Goal: Task Accomplishment & Management: Use online tool/utility

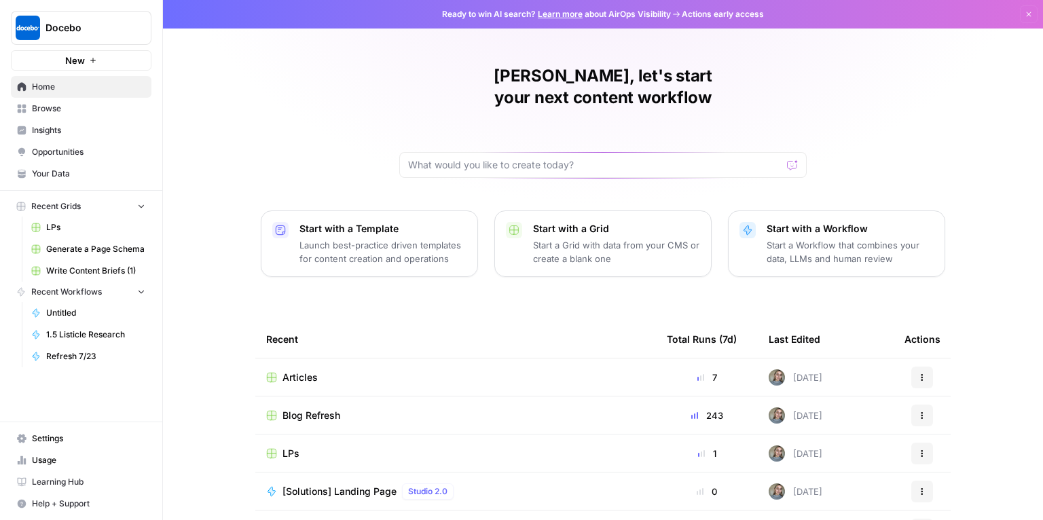
click at [309, 409] on span "Blog Refresh" at bounding box center [311, 416] width 58 height 14
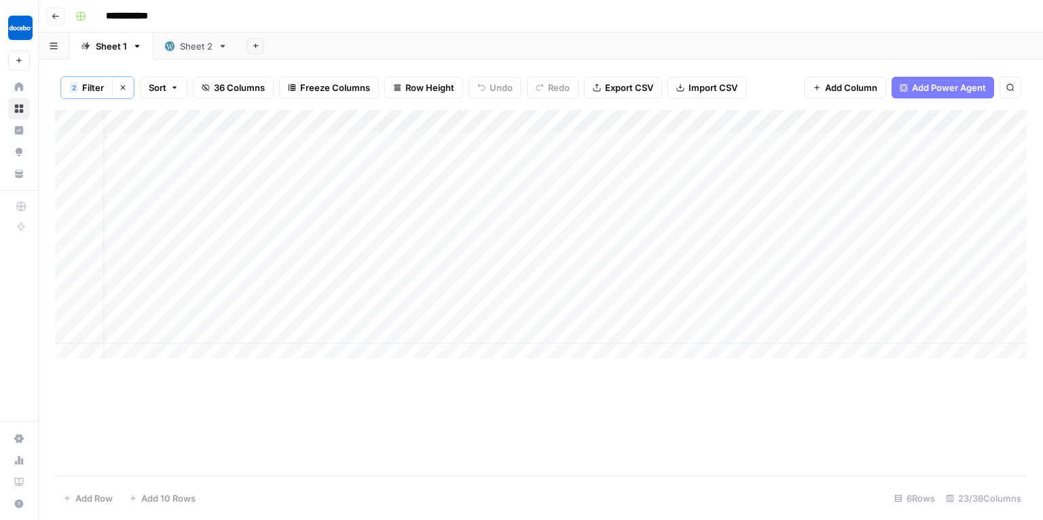
scroll to position [0, 43]
drag, startPoint x: 287, startPoint y: 360, endPoint x: 647, endPoint y: 363, distance: 360.6
click at [647, 363] on div "Add Column" at bounding box center [541, 293] width 972 height 366
click at [555, 294] on div "Add Column" at bounding box center [541, 238] width 972 height 257
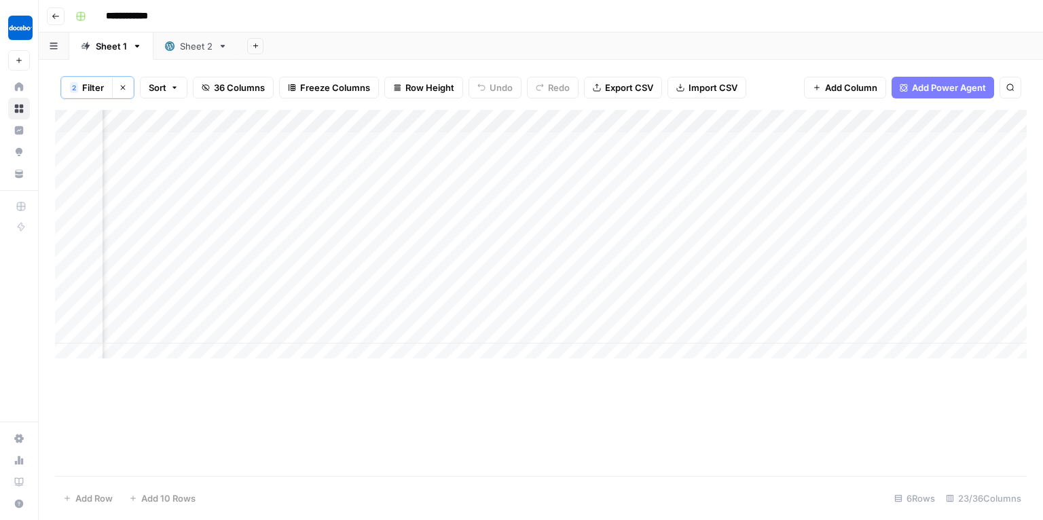
click at [470, 282] on div "Add Column" at bounding box center [541, 238] width 972 height 257
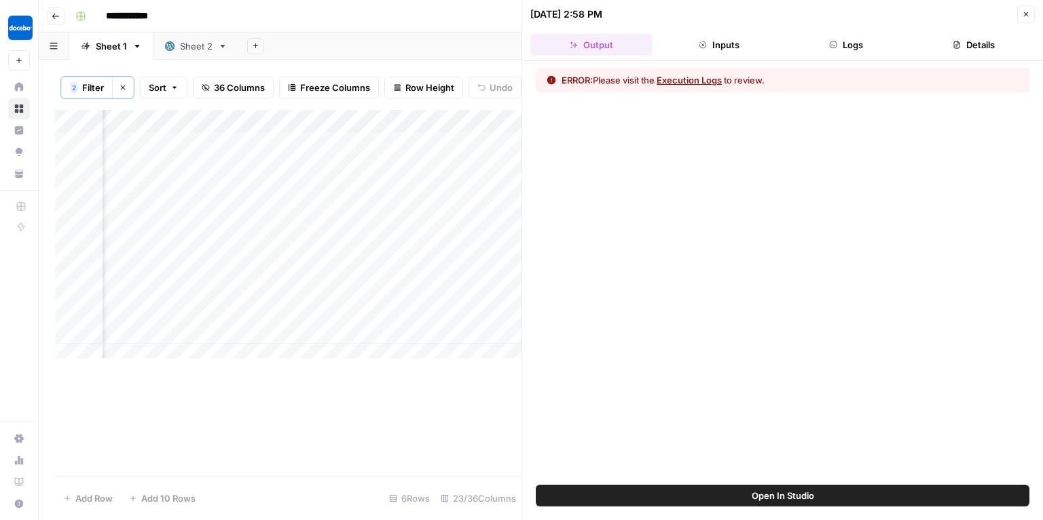
click at [716, 82] on button "Execution Logs" at bounding box center [689, 80] width 65 height 14
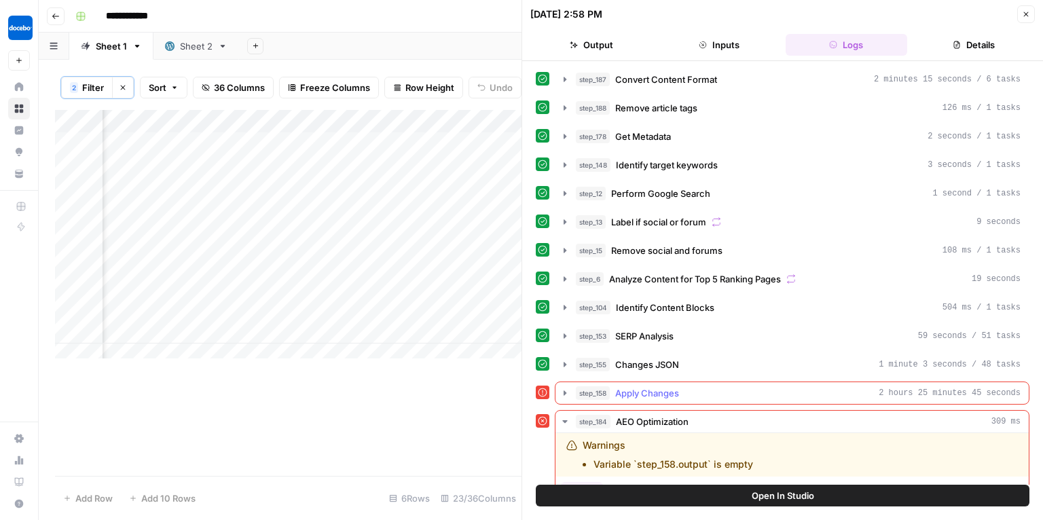
scroll to position [108, 0]
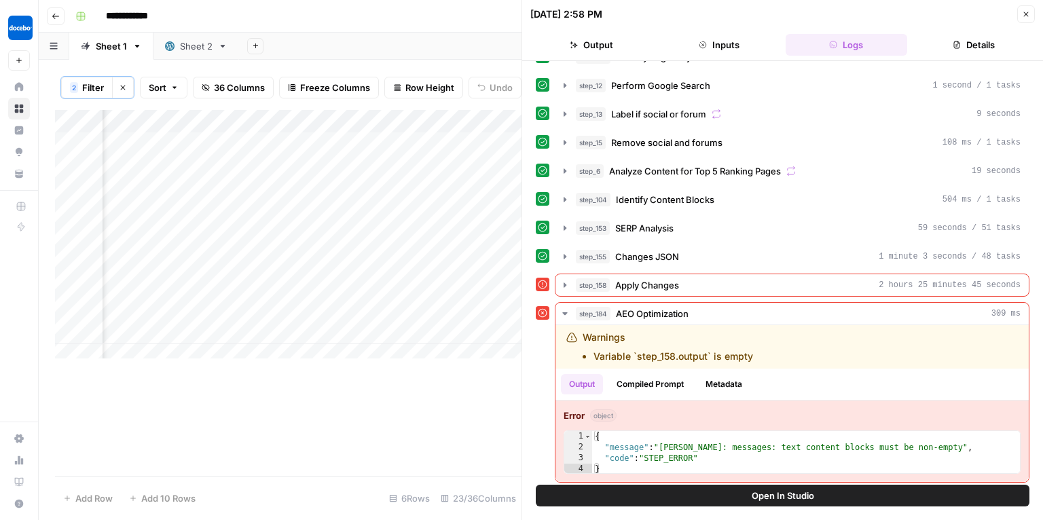
click at [767, 498] on span "Open In Studio" at bounding box center [783, 496] width 62 height 14
click at [281, 294] on div "Add Column" at bounding box center [288, 238] width 467 height 257
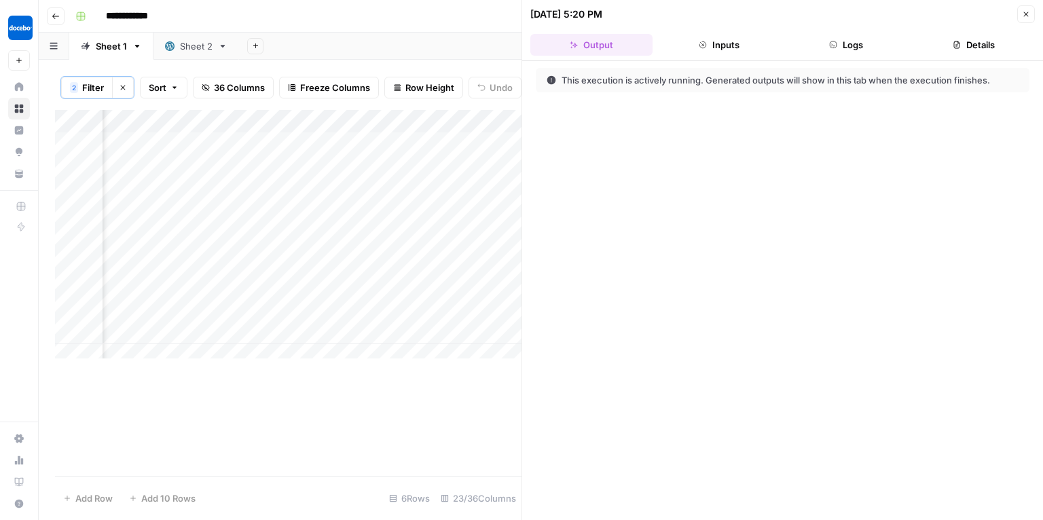
scroll to position [0, 2144]
click at [337, 330] on div "Add Column" at bounding box center [288, 238] width 467 height 257
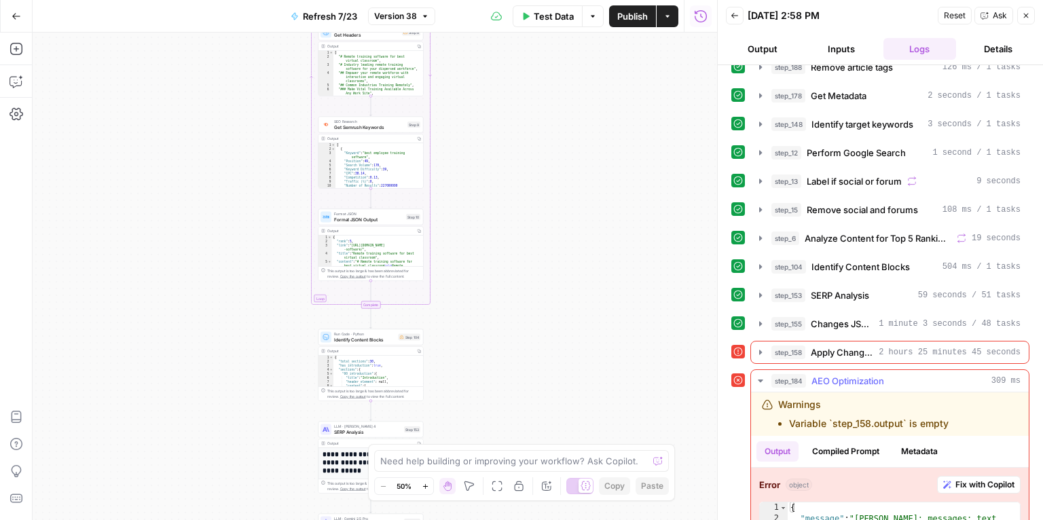
scroll to position [92, 0]
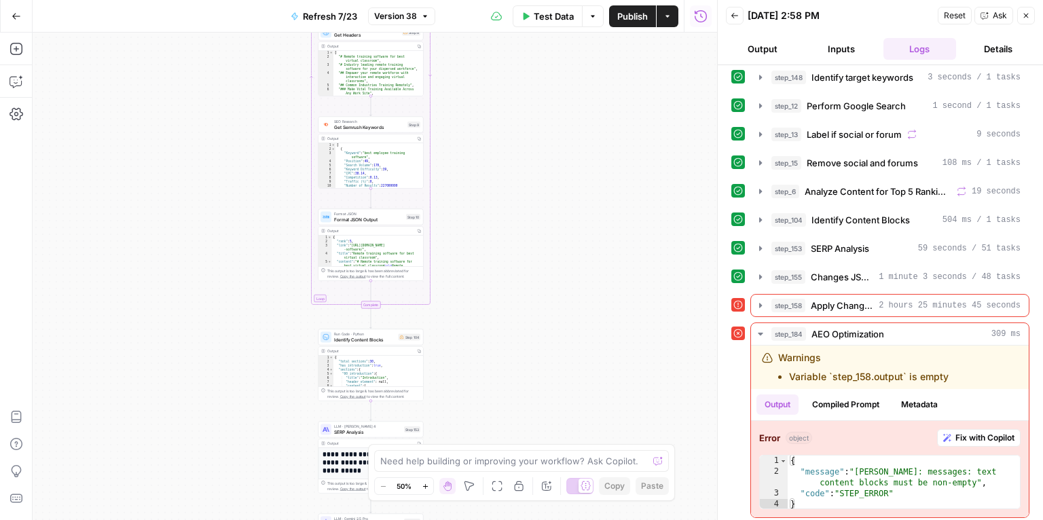
click at [421, 13] on icon "button" at bounding box center [425, 16] width 8 height 8
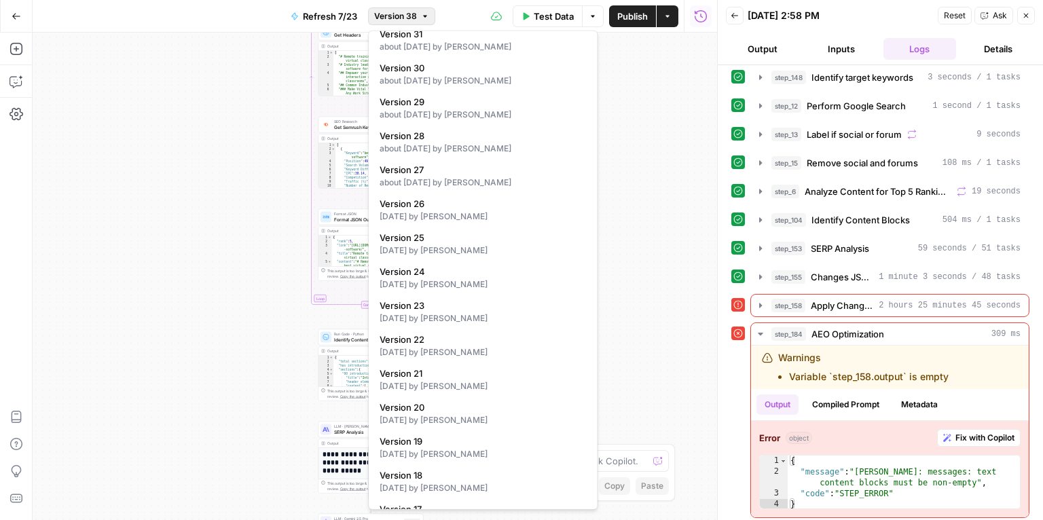
scroll to position [0, 0]
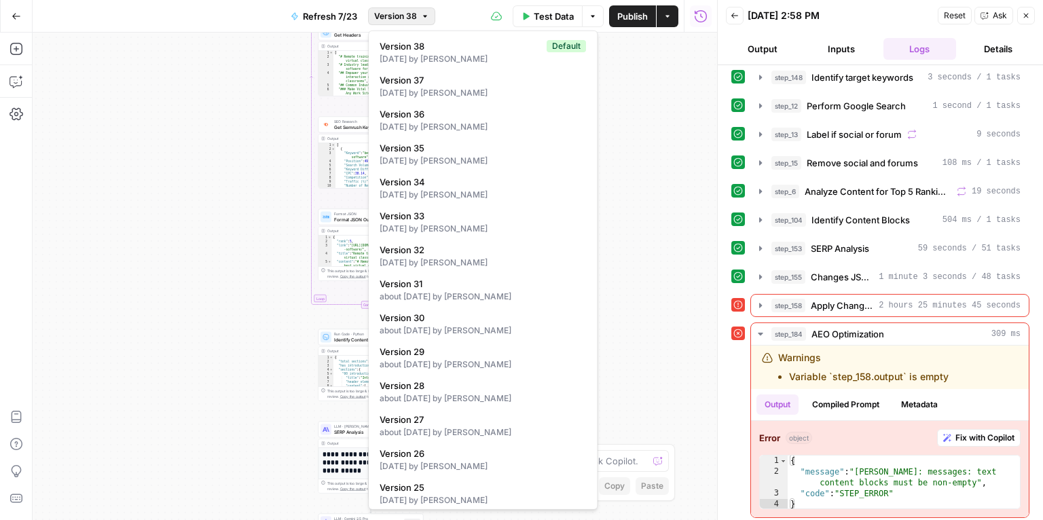
click at [708, 157] on div "true false true false false true false true Workflow Input Settings Inputs Cont…" at bounding box center [375, 277] width 684 height 488
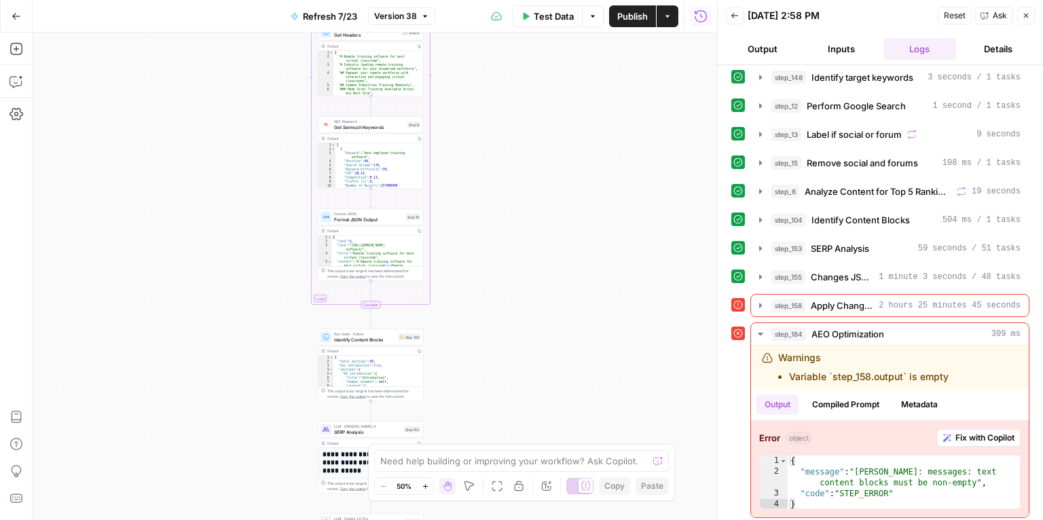
scroll to position [92, 0]
click at [4, 42] on div "Add Steps Copilot Settings AirOps Academy Help Give Feedback Shortcuts" at bounding box center [16, 277] width 33 height 488
click at [9, 18] on button "Go Back" at bounding box center [16, 16] width 24 height 24
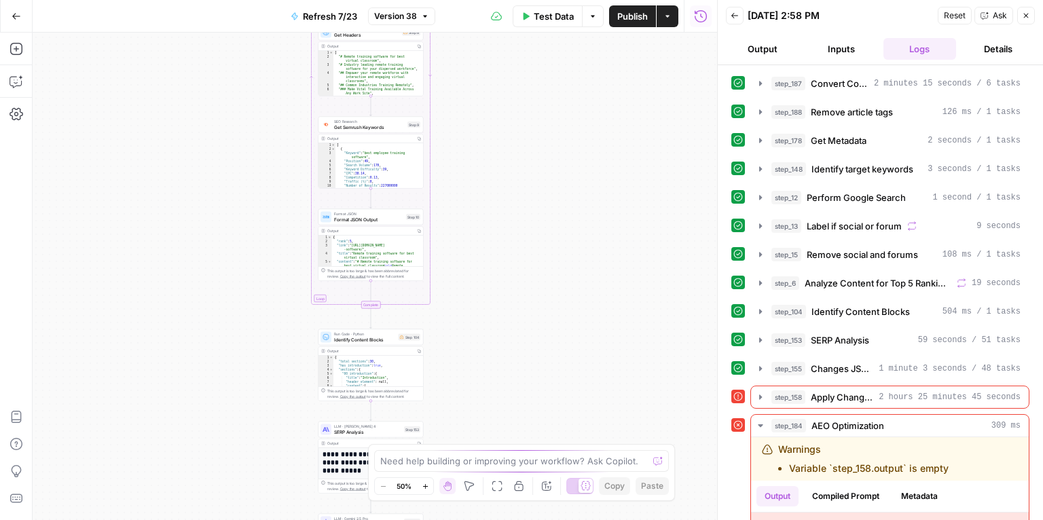
click at [20, 16] on span "Go Back" at bounding box center [20, 16] width 1 height 1
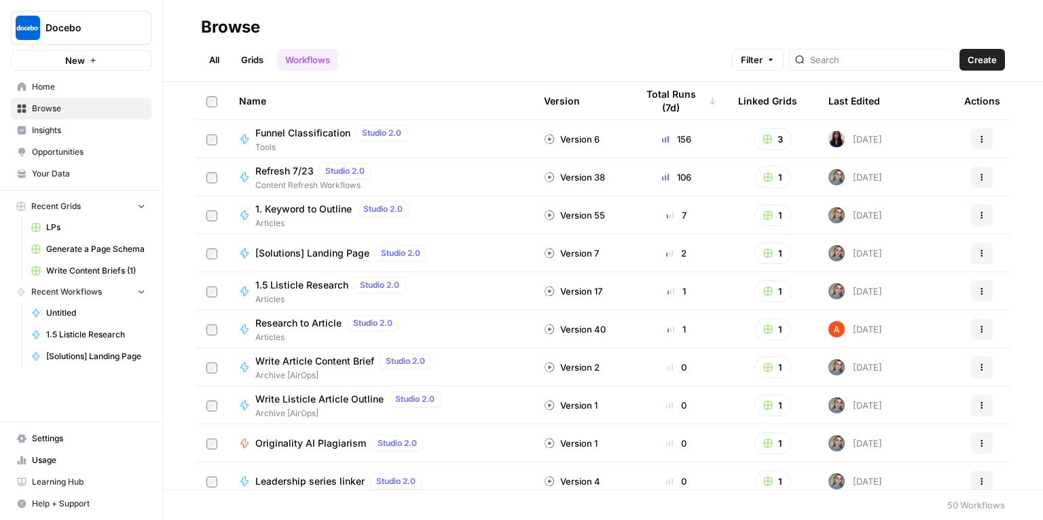
click at [244, 62] on link "Grids" at bounding box center [252, 60] width 39 height 22
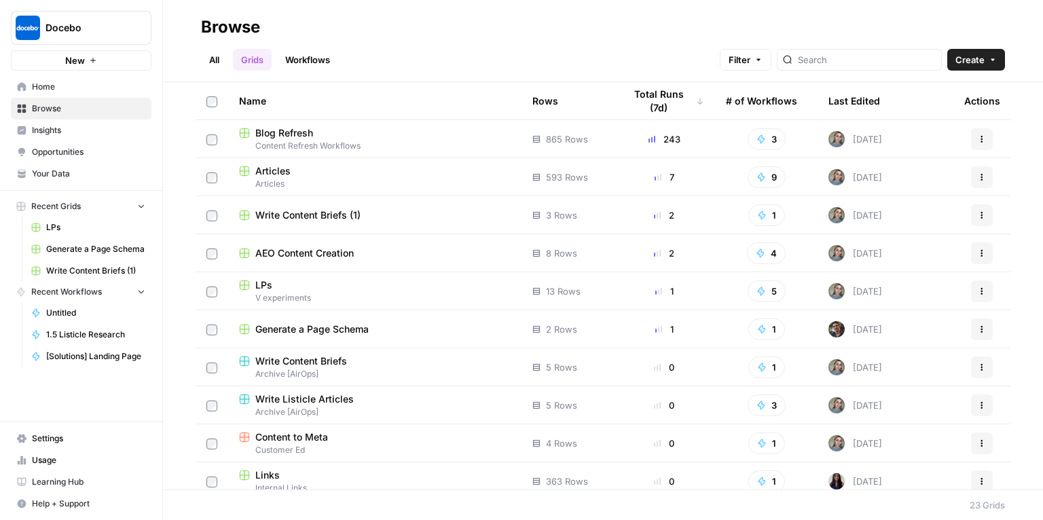
click at [268, 175] on span "Articles" at bounding box center [272, 171] width 35 height 14
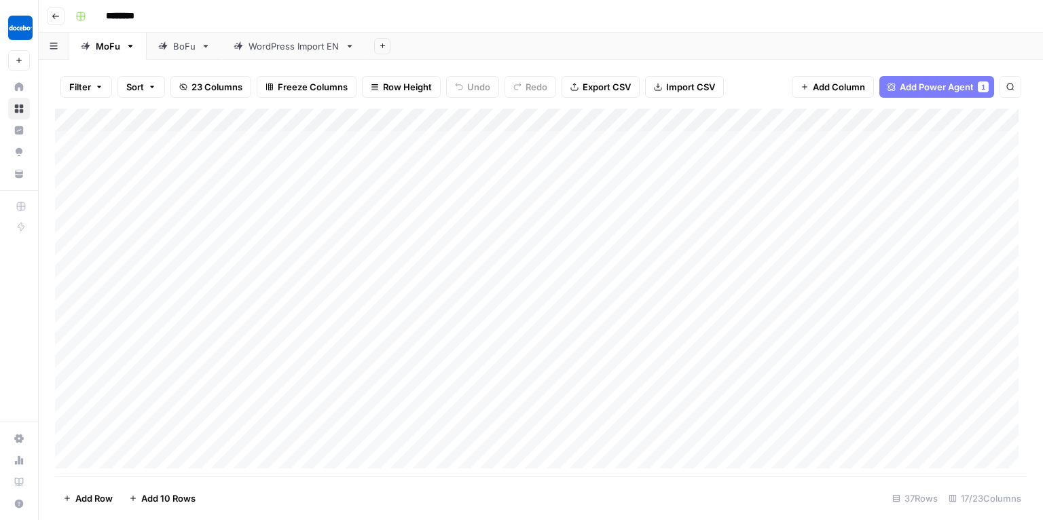
click at [177, 47] on div "BoFu" at bounding box center [184, 46] width 22 height 14
click at [527, 413] on div "Add Column" at bounding box center [541, 293] width 972 height 368
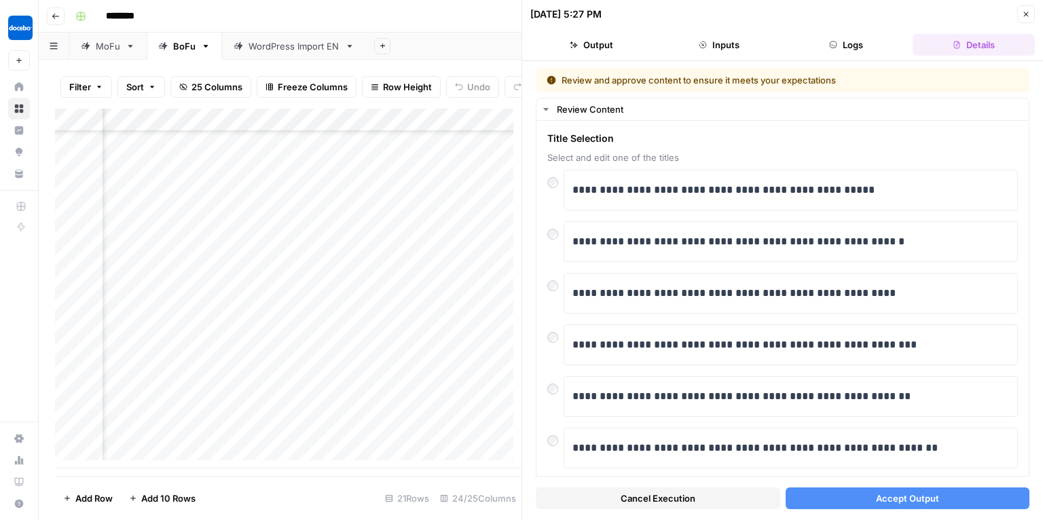
click at [919, 496] on span "Accept Output" at bounding box center [907, 499] width 63 height 14
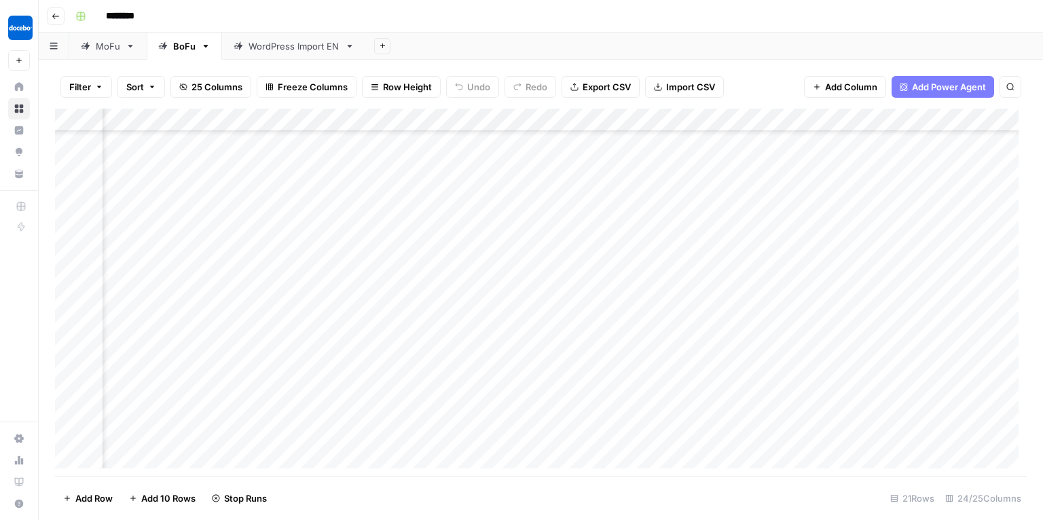
click at [486, 433] on div "Add Column" at bounding box center [541, 293] width 972 height 368
click at [526, 437] on div "Add Column" at bounding box center [541, 293] width 972 height 368
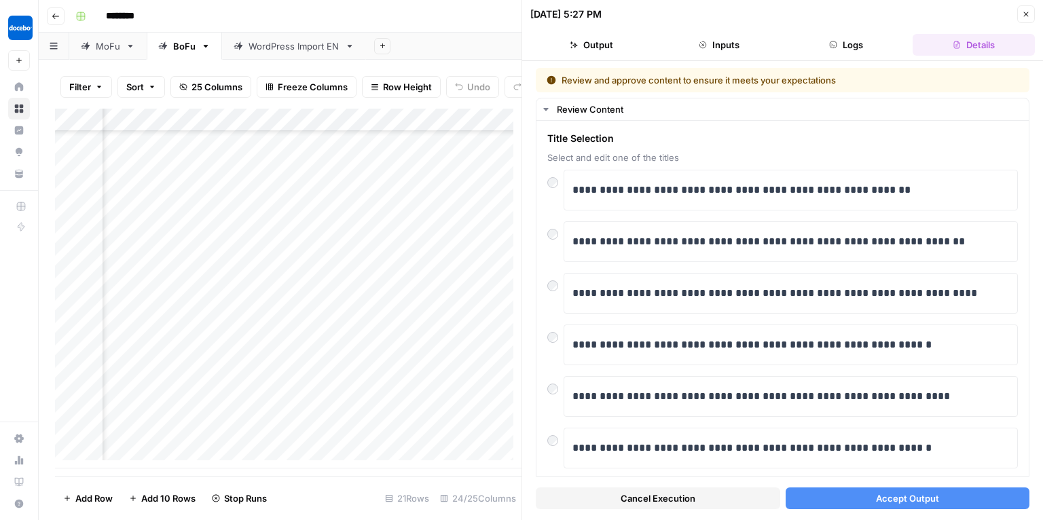
click at [862, 500] on button "Accept Output" at bounding box center [908, 499] width 244 height 22
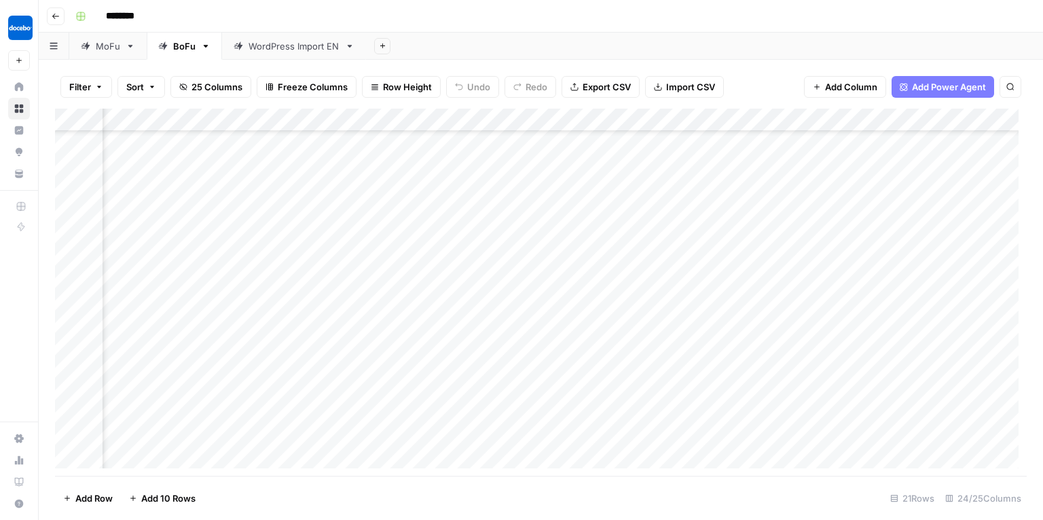
scroll to position [170, 1473]
